Goal: Check status

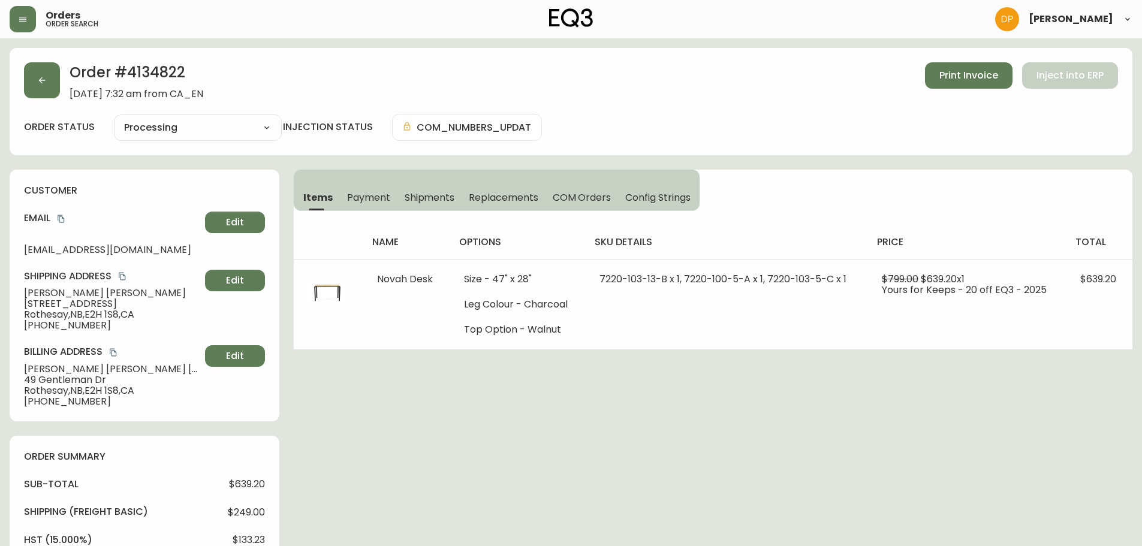
select select "PROCESSING"
click at [41, 78] on icon "button" at bounding box center [42, 81] width 10 height 10
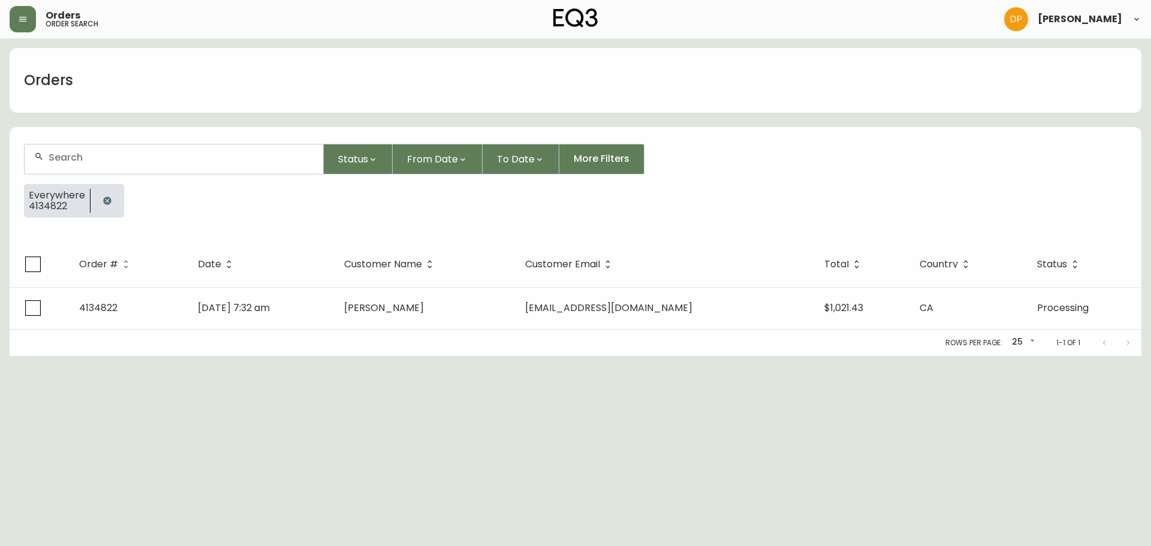
click at [104, 201] on icon "button" at bounding box center [107, 201] width 8 height 8
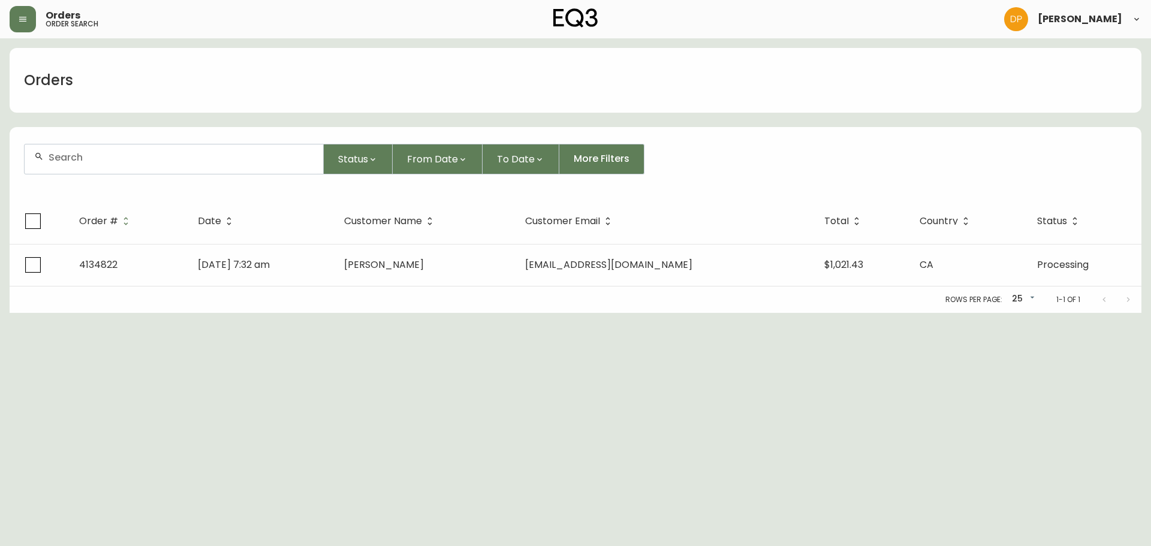
click at [92, 159] on input "text" at bounding box center [181, 157] width 265 height 11
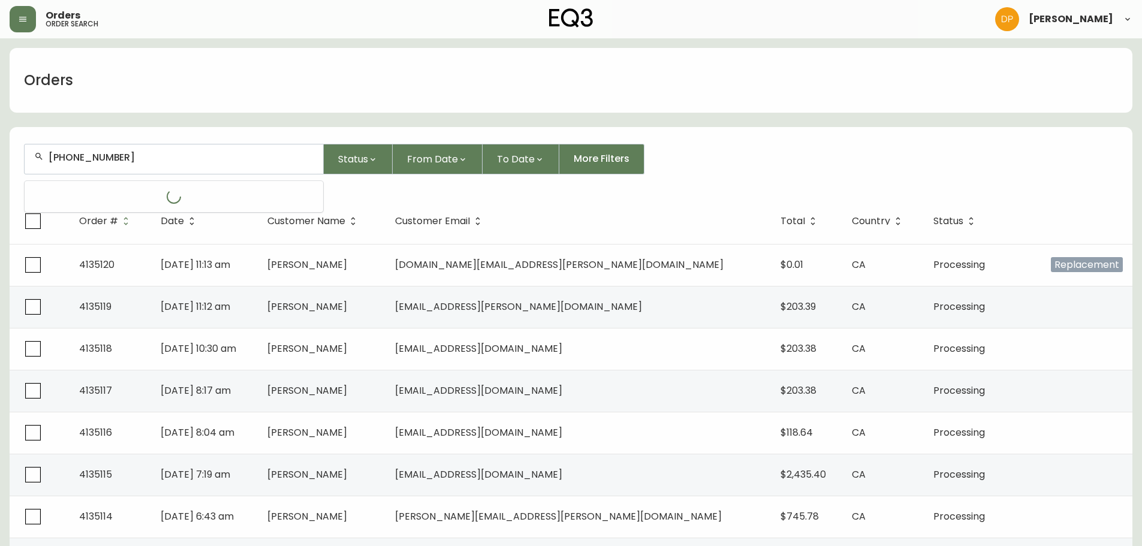
click at [71, 157] on input "[PHONE_NUMBER]" at bounding box center [181, 157] width 265 height 11
click at [92, 158] on input "506333-1299" at bounding box center [181, 157] width 265 height 11
click at [91, 159] on input "506333-1299" at bounding box center [181, 157] width 265 height 11
click at [88, 160] on input "506333-1299" at bounding box center [181, 157] width 265 height 11
type input "5063331299"
